Goal: Information Seeking & Learning: Find specific fact

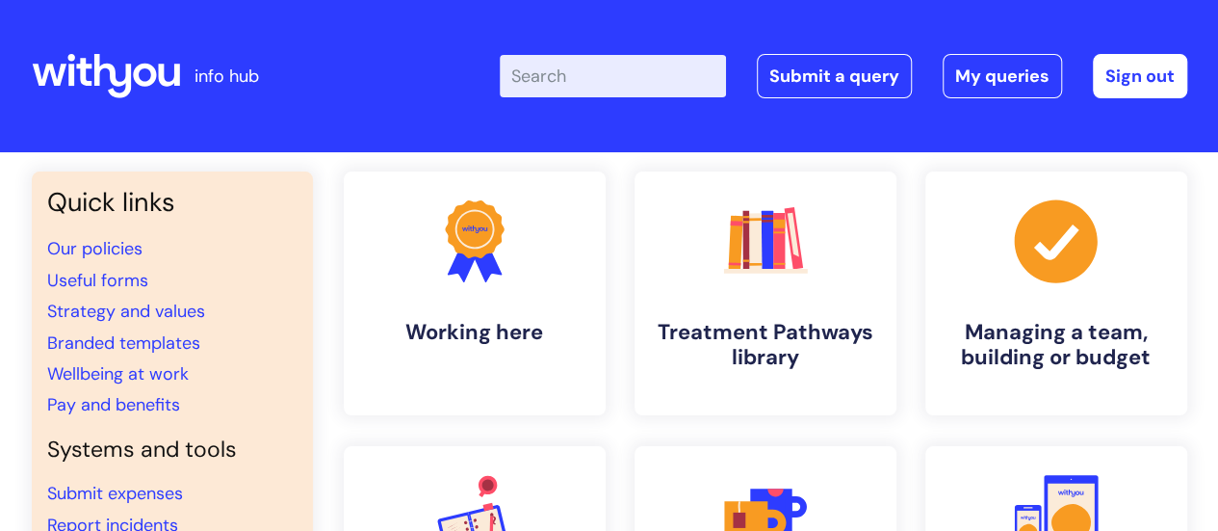
click at [666, 72] on input "Enter your search term here..." at bounding box center [613, 76] width 226 height 42
type input "blue light"
click button "Search" at bounding box center [0, 0] width 0 height 0
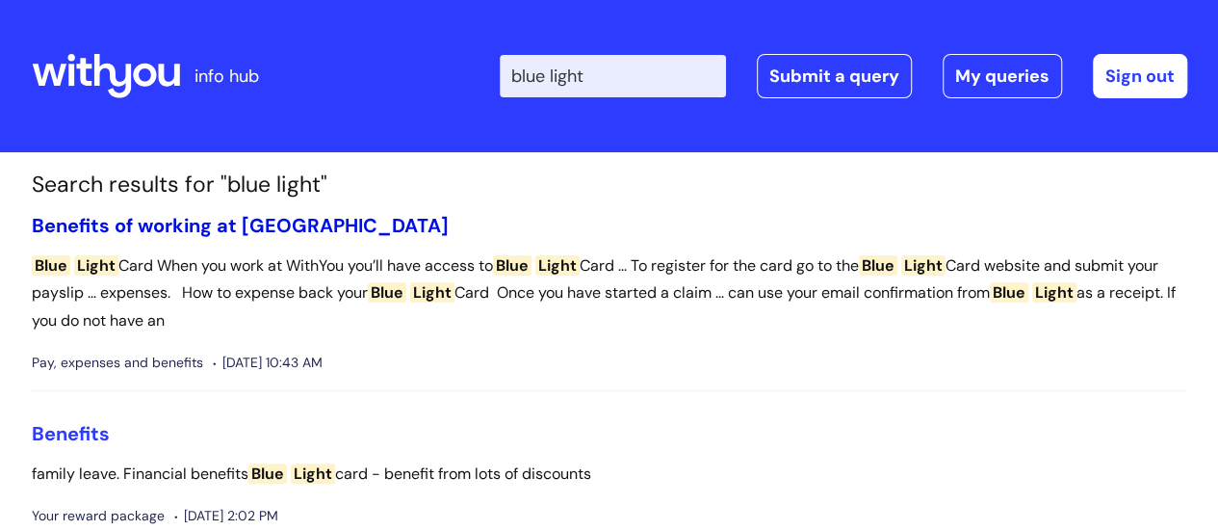
click at [273, 228] on link "Benefits of working at [GEOGRAPHIC_DATA]" at bounding box center [240, 225] width 417 height 25
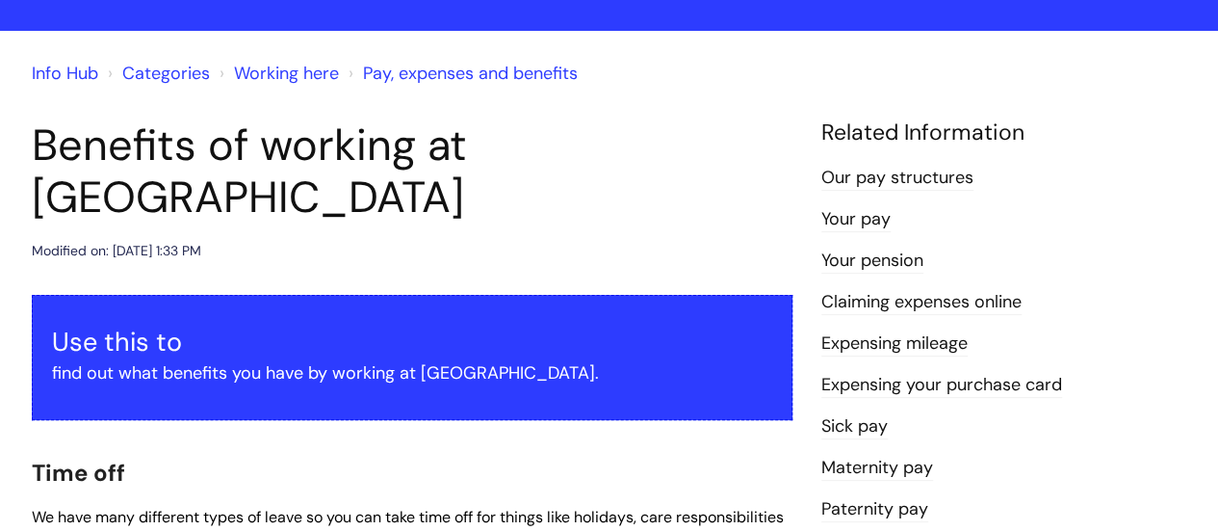
scroll to position [116, 0]
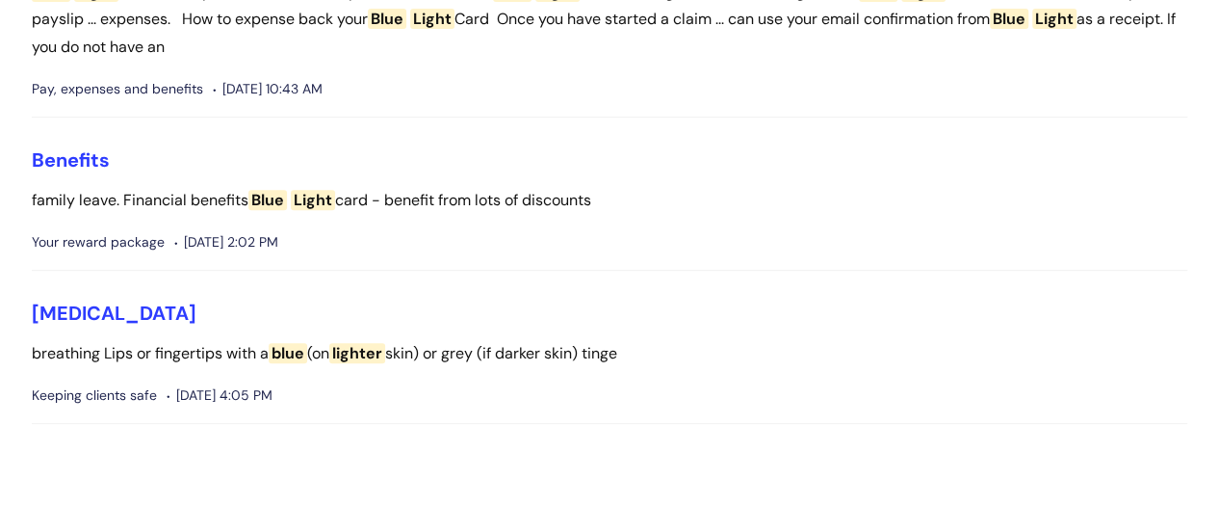
scroll to position [262, 0]
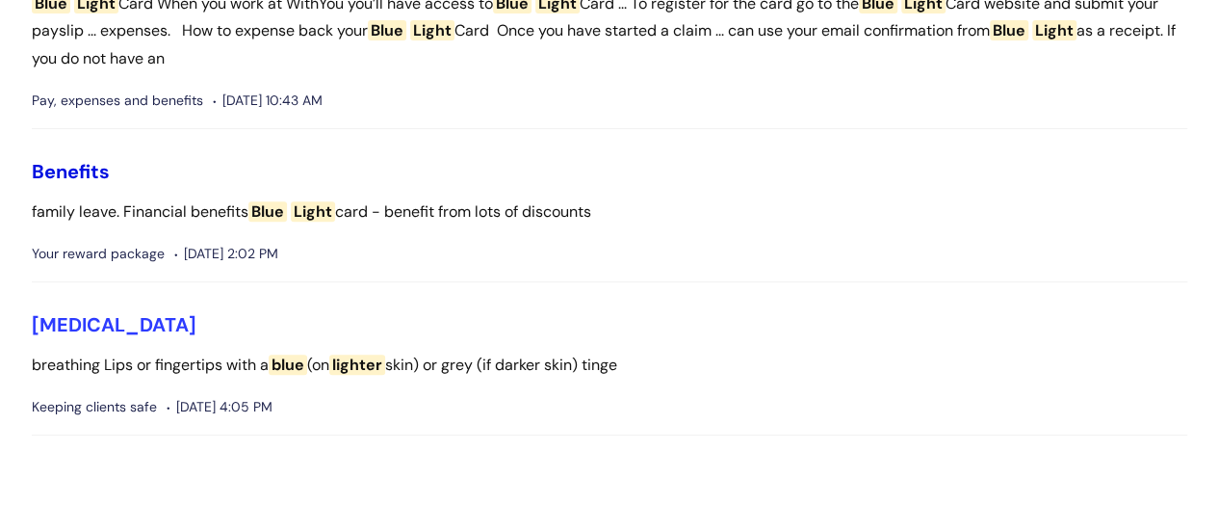
click at [83, 168] on link "Benefits" at bounding box center [71, 171] width 78 height 25
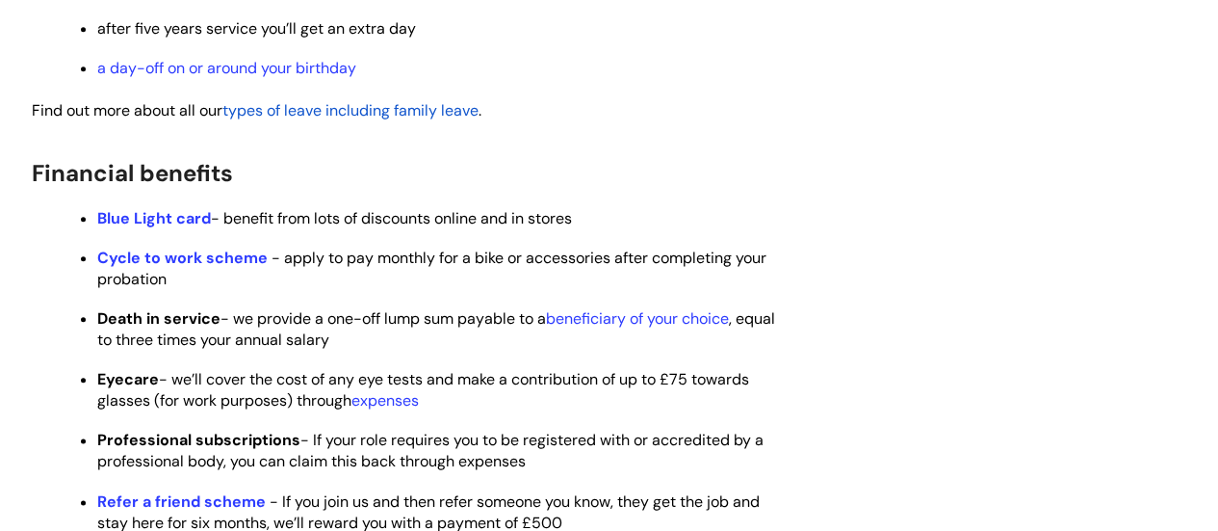
scroll to position [974, 0]
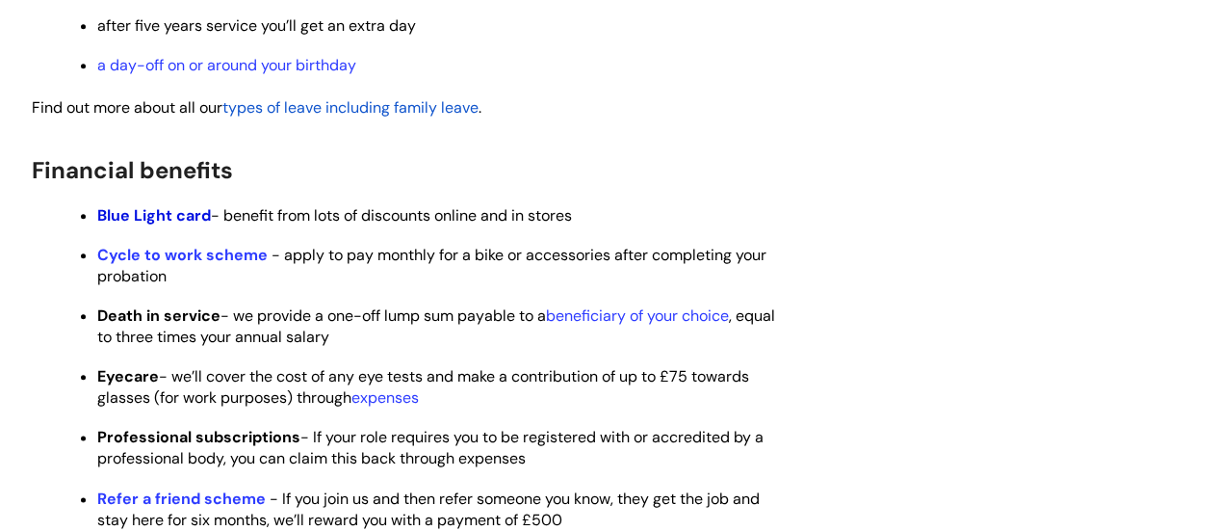
click at [173, 225] on strong "Blue Light card" at bounding box center [154, 215] width 114 height 20
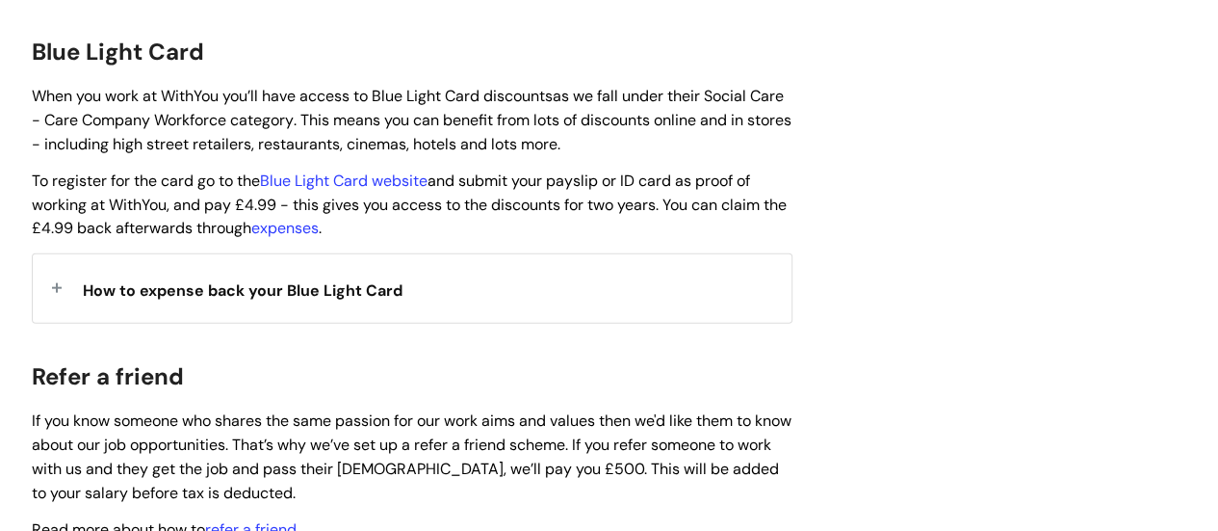
scroll to position [2058, 0]
click at [312, 280] on span "How to expense back your Blue Light Card" at bounding box center [243, 290] width 320 height 20
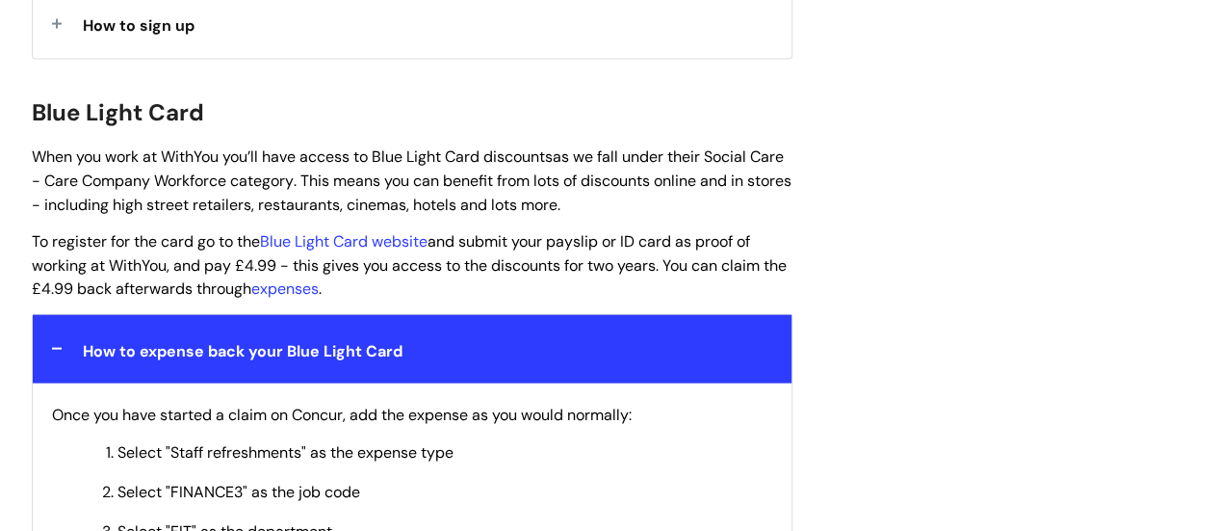
scroll to position [1991, 0]
